Goal: Task Accomplishment & Management: Use online tool/utility

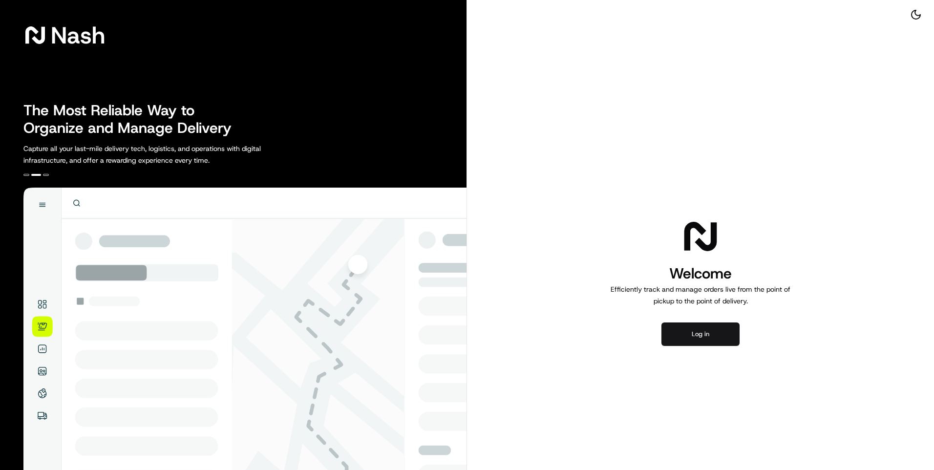
click at [690, 336] on button "Log in" at bounding box center [700, 333] width 78 height 23
